Goal: Task Accomplishment & Management: Use online tool/utility

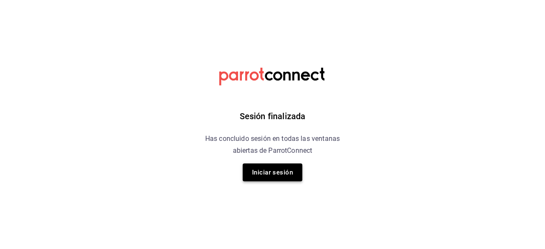
click at [274, 172] on button "Iniciar sesión" at bounding box center [273, 173] width 60 height 18
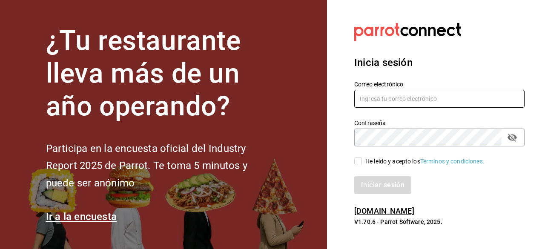
type input "[EMAIL_ADDRESS][DOMAIN_NAME]"
click at [360, 159] on input "He leído y acepto los Términos y condiciones." at bounding box center [358, 162] width 8 height 8
checkbox input "true"
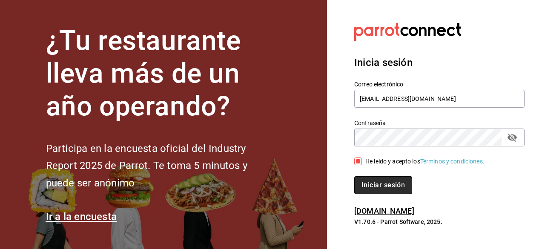
click at [382, 182] on button "Iniciar sesión" at bounding box center [383, 185] width 58 height 18
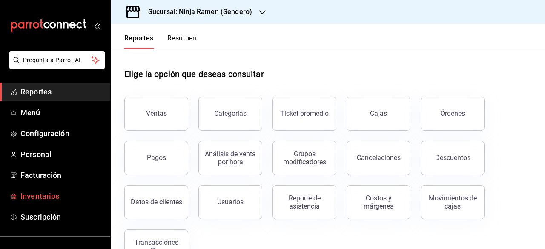
click at [50, 195] on span "Inventarios" at bounding box center [61, 195] width 83 height 11
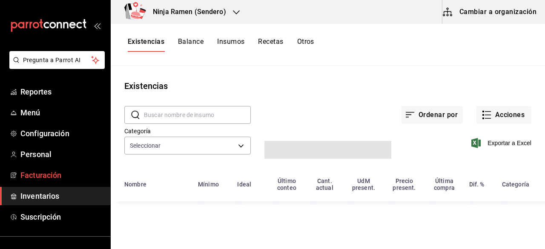
type input "5881ffe8-dfc3-4eae-b6bc-798eb8fcb52a,296684d3-83af-4a8b-8904-54294c2b592f,012a7…"
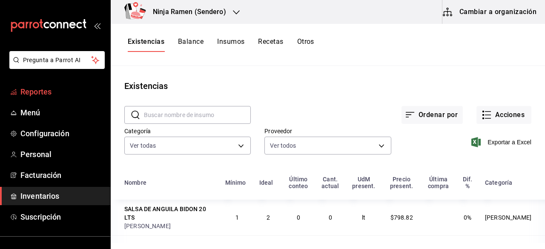
click at [58, 91] on span "Reportes" at bounding box center [61, 91] width 83 height 11
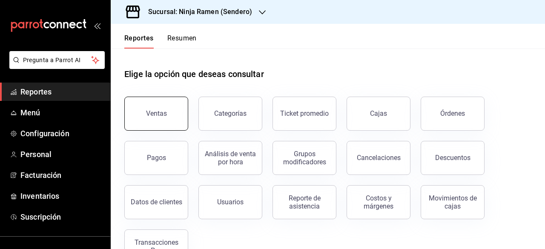
click at [165, 111] on div "Ventas" at bounding box center [156, 113] width 21 height 8
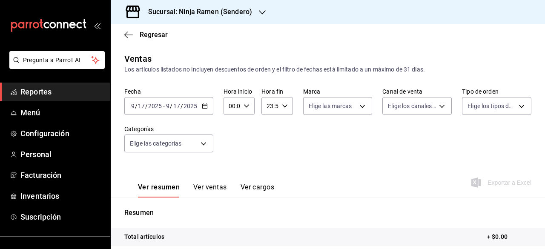
click at [199, 105] on div "2025-09-17 9 / 17 / 2025 - 2025-09-17 9 / 17 / 2025" at bounding box center [168, 106] width 89 height 18
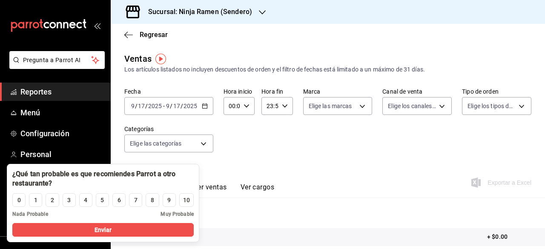
click at [163, 208] on div "0 1 2 3 4 5 6 7 8 9 10 Nada Probable Muy Probable" at bounding box center [103, 207] width 192 height 31
click at [276, 146] on div "Fecha 2025-09-17 9 / 17 / 2025 - 2025-09-17 9 / 17 / 2025 Hora inicio 00:00 Hor…" at bounding box center [327, 125] width 407 height 75
click at [294, 138] on div "Fecha 2025-09-17 9 / 17 / 2025 - 2025-09-17 9 / 17 / 2025 Hora inicio 00:00 Hor…" at bounding box center [327, 125] width 407 height 75
click at [206, 109] on div "2025-09-17 9 / 17 / 2025 - 2025-09-17 9 / 17 / 2025" at bounding box center [168, 106] width 89 height 18
click at [189, 197] on div "10" at bounding box center [186, 200] width 7 height 9
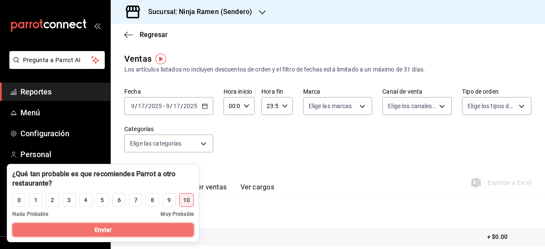
click at [171, 228] on button "Enviar" at bounding box center [102, 230] width 181 height 14
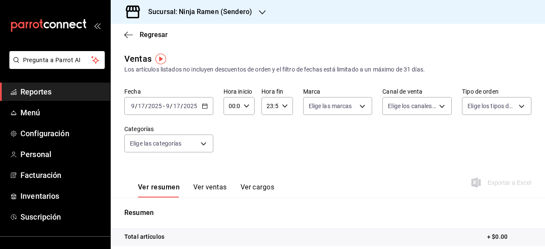
click at [208, 112] on div "2025-09-17 9 / 17 / 2025 - 2025-09-17 9 / 17 / 2025" at bounding box center [168, 106] width 89 height 18
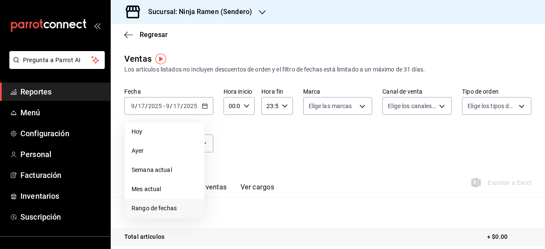
click at [165, 204] on span "Rango de fechas" at bounding box center [165, 208] width 66 height 9
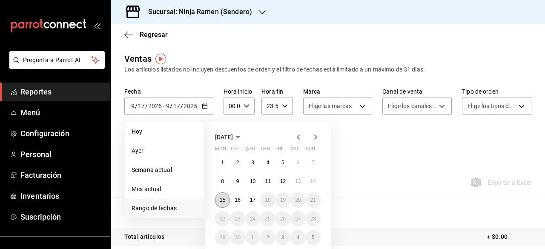
click at [223, 200] on abbr "15" at bounding box center [223, 200] width 6 height 6
click at [238, 202] on abbr "16" at bounding box center [238, 200] width 6 height 6
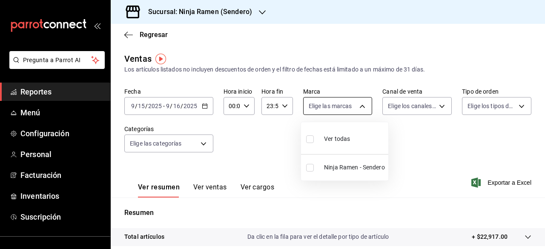
click at [357, 112] on body "Pregunta a Parrot AI Reportes Menú Configuración Personal Facturación Inventari…" at bounding box center [272, 124] width 545 height 249
click at [267, 14] on div at bounding box center [272, 124] width 545 height 249
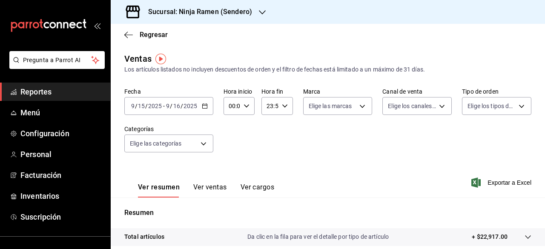
click at [263, 14] on icon "button" at bounding box center [262, 12] width 7 height 7
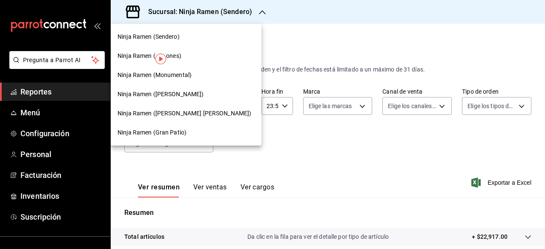
click at [189, 75] on span "Ninja Ramen (Monumental)" at bounding box center [155, 75] width 74 height 9
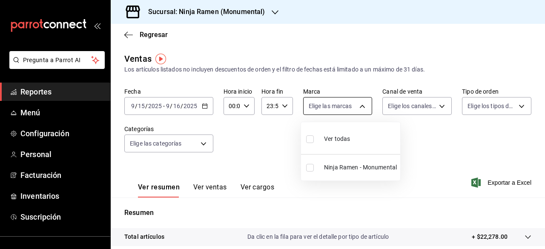
click at [359, 108] on body "Pregunta a Parrot AI Reportes Menú Configuración Personal Facturación Inventari…" at bounding box center [272, 124] width 545 height 249
click at [310, 171] on input "checkbox" at bounding box center [310, 168] width 8 height 8
checkbox input "true"
type input "941a7ee8-c1b6-44d2-a910-c29d9c83c70c"
checkbox input "true"
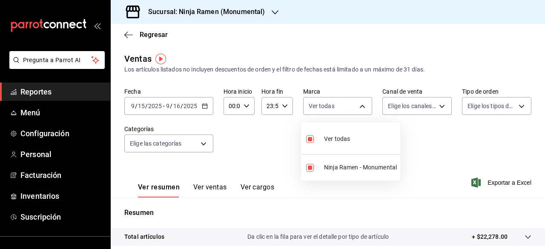
click at [441, 109] on div at bounding box center [272, 124] width 545 height 249
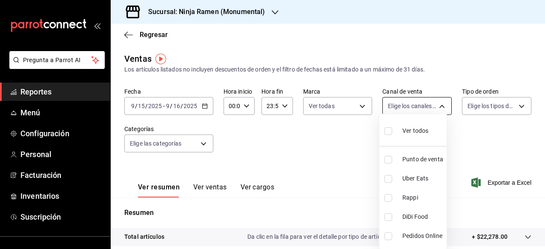
click at [433, 106] on body "Pregunta a Parrot AI Reportes Menú Configuración Personal Facturación Inventari…" at bounding box center [272, 124] width 545 height 249
click at [401, 139] on div "Ver todos" at bounding box center [407, 130] width 44 height 18
type input "PARROT,UBER_EATS,RAPPI,DIDI_FOOD,ONLINE"
checkbox input "true"
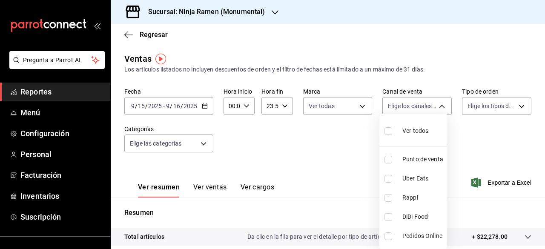
checkbox input "true"
click at [514, 109] on div at bounding box center [272, 124] width 545 height 249
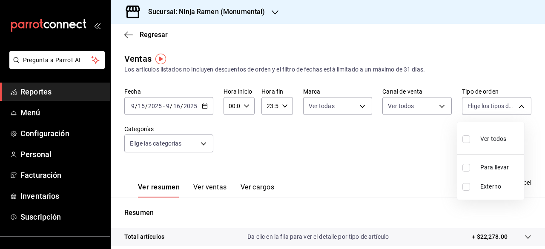
click at [514, 109] on body "Pregunta a Parrot AI Reportes Menú Configuración Personal Facturación Inventari…" at bounding box center [272, 124] width 545 height 249
click at [514, 109] on div at bounding box center [272, 124] width 545 height 249
click at [514, 109] on body "Pregunta a Parrot AI Reportes Menú Configuración Personal Facturación Inventari…" at bounding box center [272, 124] width 545 height 249
click at [469, 138] on input "checkbox" at bounding box center [466, 139] width 8 height 8
checkbox input "true"
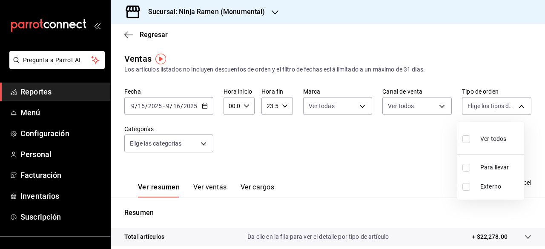
type input "c5584e82-2119-4f35-9344-5ee2564899ab,EXTERNAL"
checkbox input "true"
click at [199, 142] on div at bounding box center [272, 124] width 545 height 249
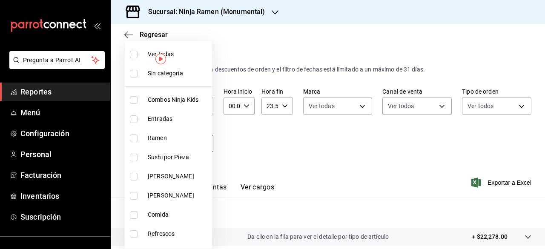
click at [206, 146] on body "Pregunta a Parrot AI Reportes Menú Configuración Personal Facturación Inventari…" at bounding box center [272, 124] width 545 height 249
click at [134, 53] on input "checkbox" at bounding box center [134, 55] width 8 height 8
checkbox input "true"
type input "d11c7596-842f-4bf2-b38a-6a7025a79a59,36dc590a-87e6-46de-85a6-f6ec2e0dcf52,a5095…"
checkbox input "true"
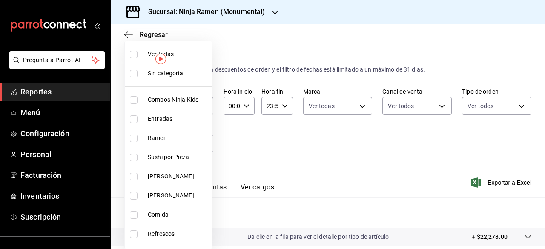
checkbox input "true"
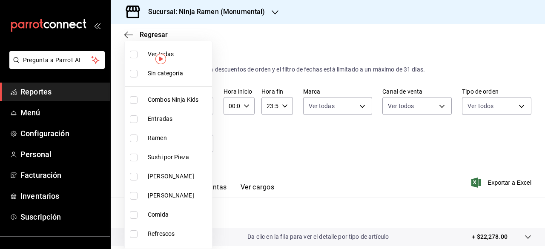
checkbox input "true"
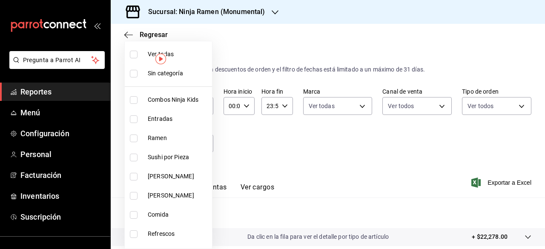
checkbox input "true"
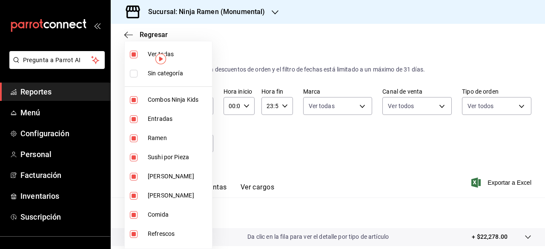
click at [402, 191] on div at bounding box center [272, 124] width 545 height 249
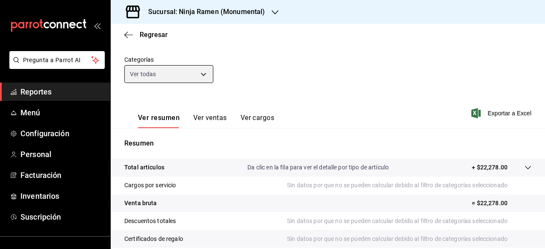
scroll to position [67, 0]
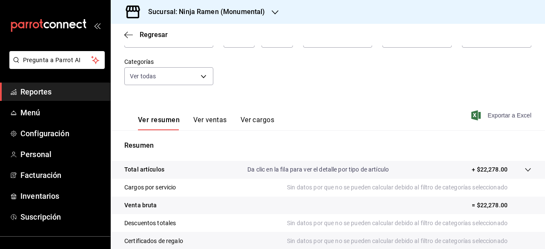
click at [502, 117] on span "Exportar a Excel" at bounding box center [502, 115] width 58 height 10
